Goal: Task Accomplishment & Management: Manage account settings

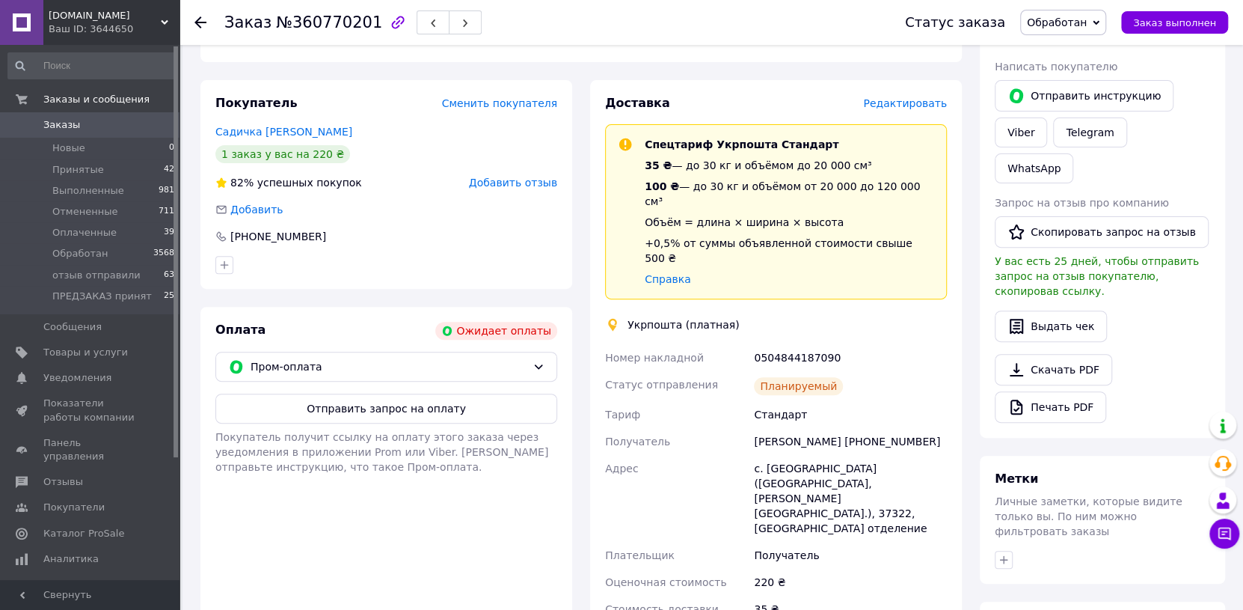
scroll to position [300, 0]
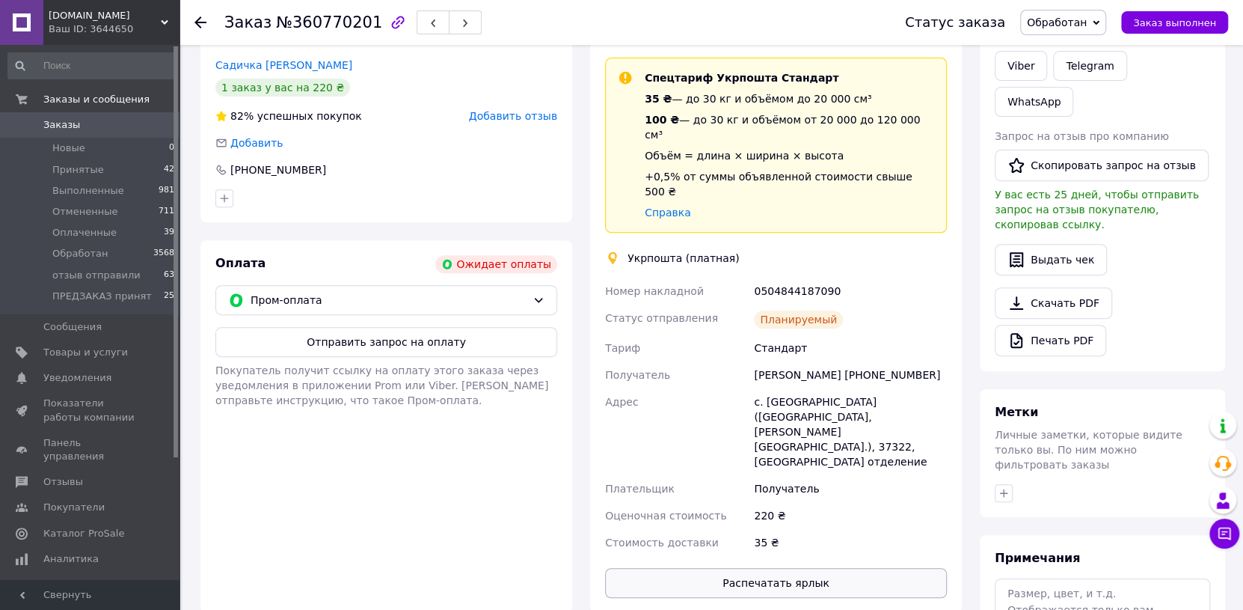
click at [797, 568] on button "Распечатать ярлык" at bounding box center [776, 583] width 342 height 30
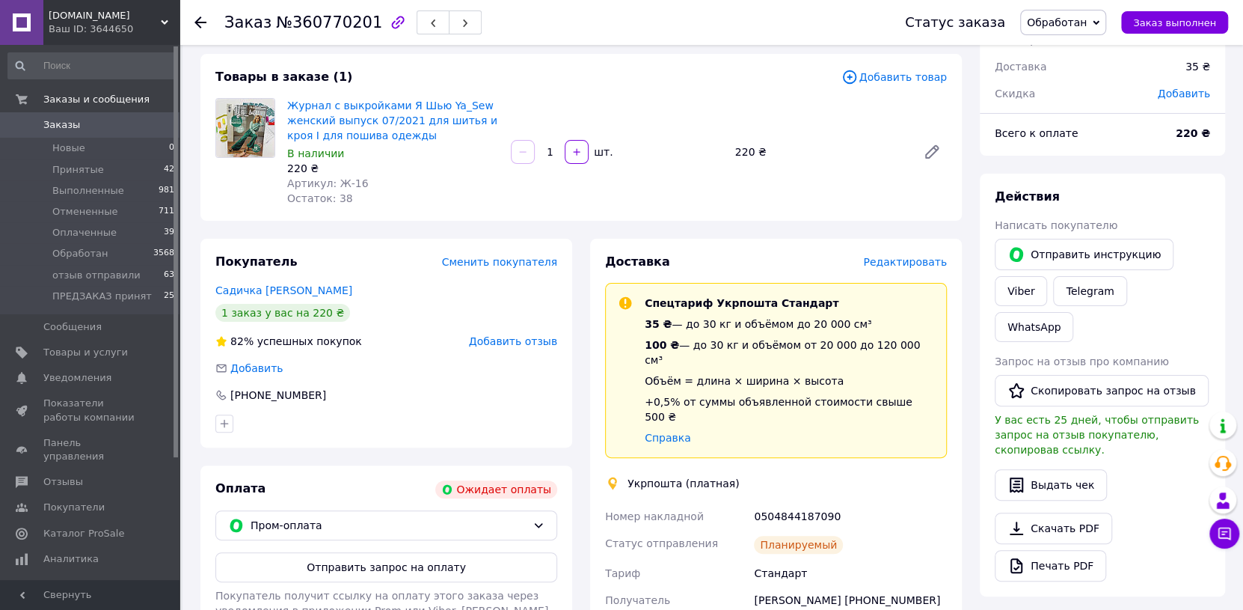
scroll to position [0, 0]
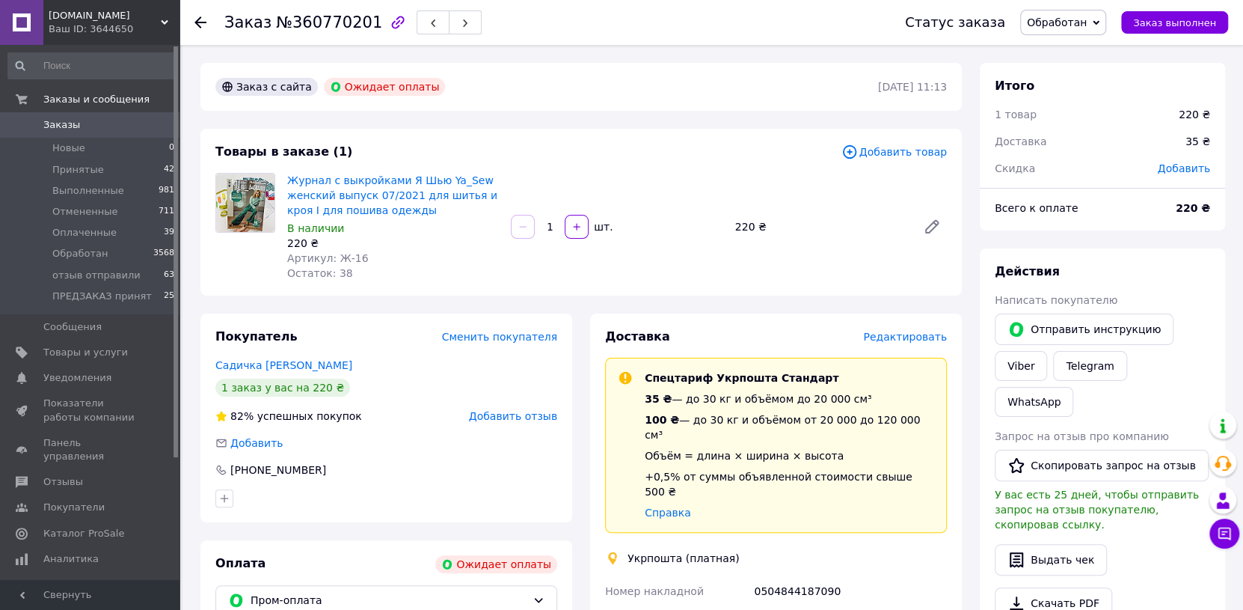
click at [100, 130] on span "Заказы" at bounding box center [90, 124] width 95 height 13
